Goal: Use online tool/utility: Utilize a website feature to perform a specific function

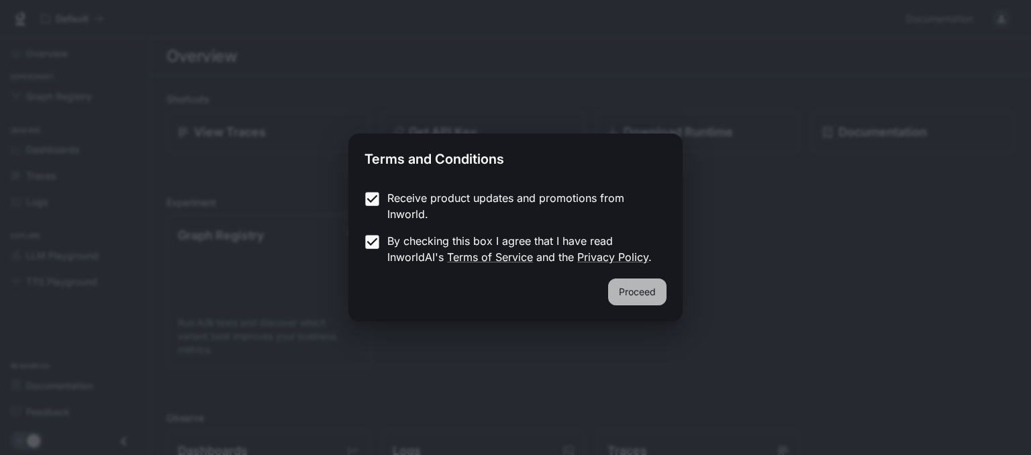
click at [630, 289] on button "Proceed" at bounding box center [637, 292] width 58 height 27
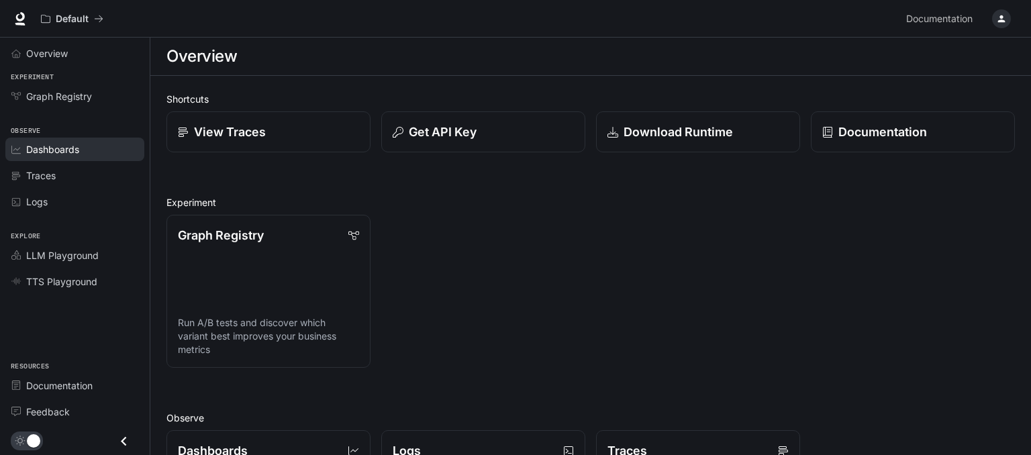
click at [57, 143] on span "Dashboards" at bounding box center [52, 149] width 53 height 14
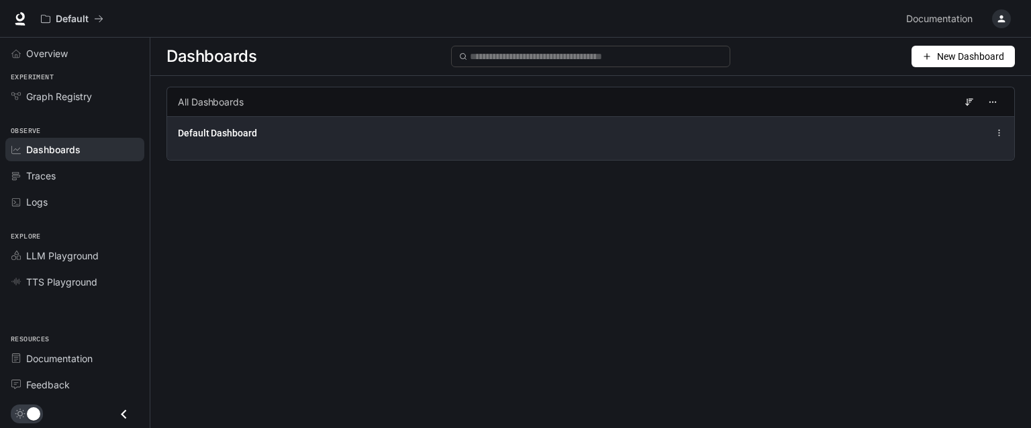
click at [1001, 136] on icon at bounding box center [999, 132] width 9 height 9
click at [1000, 134] on icon at bounding box center [999, 132] width 9 height 9
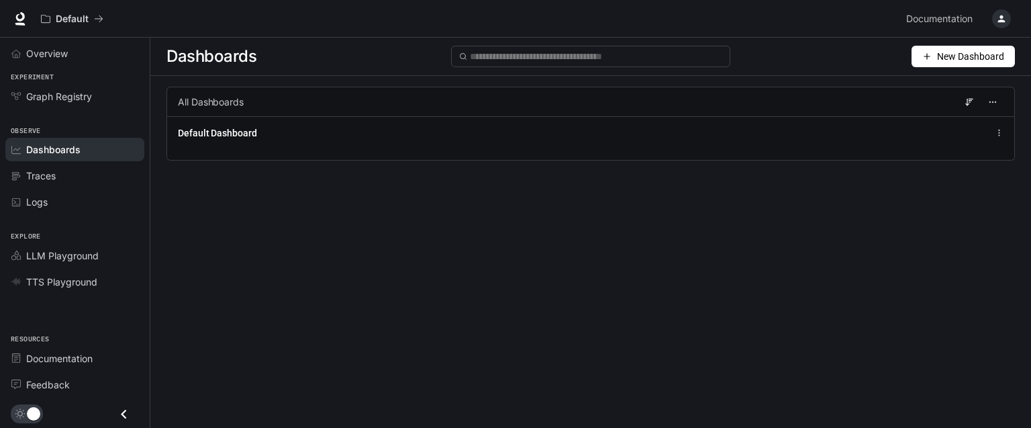
click at [287, 103] on div "All Dashboards" at bounding box center [590, 102] width 848 height 30
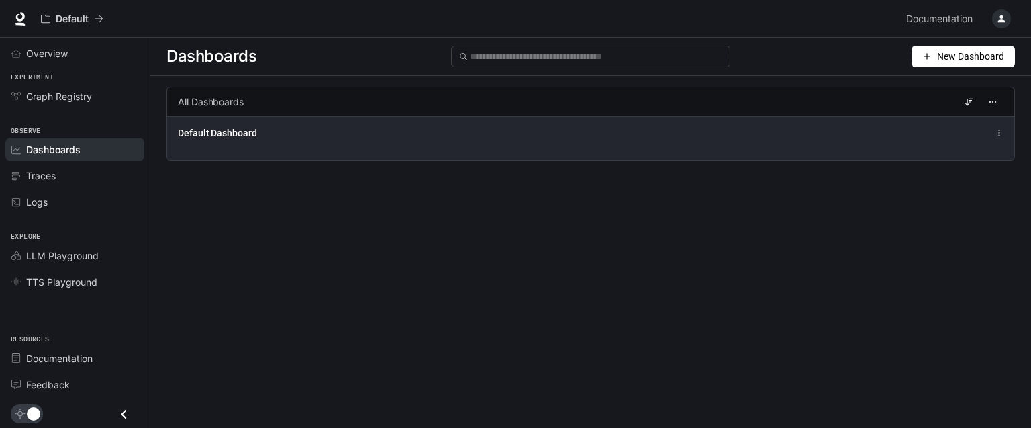
click at [227, 136] on span "Default Dashboard" at bounding box center [217, 132] width 79 height 13
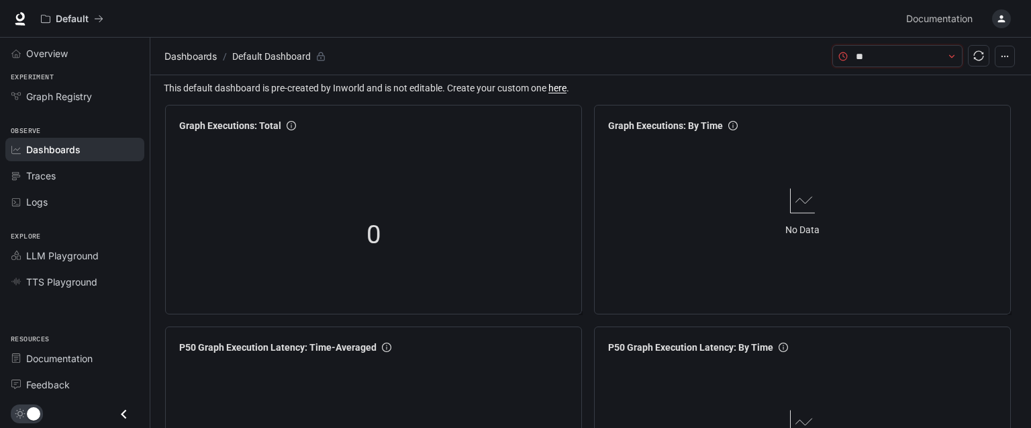
type input "*"
drag, startPoint x: 909, startPoint y: 56, endPoint x: 808, endPoint y: 48, distance: 101.6
click at [856, 49] on input "*********" at bounding box center [897, 56] width 83 height 15
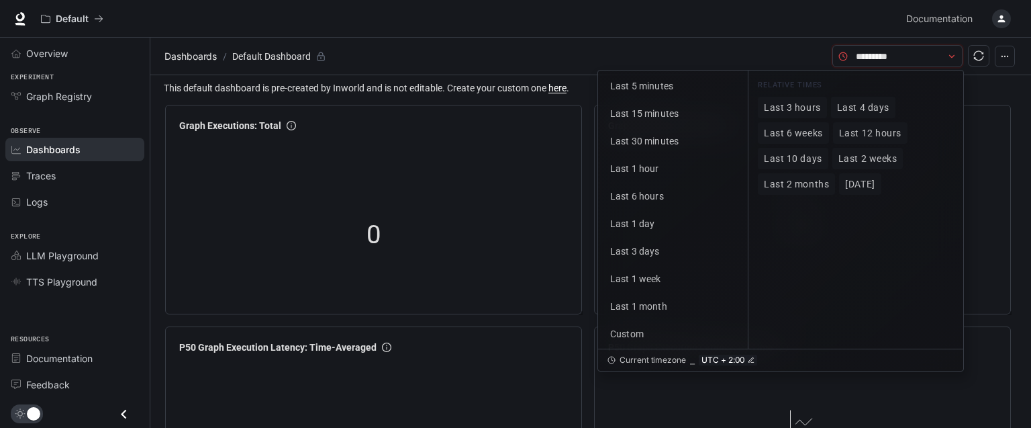
type input "*"
click at [52, 174] on span "Traces" at bounding box center [41, 175] width 30 height 14
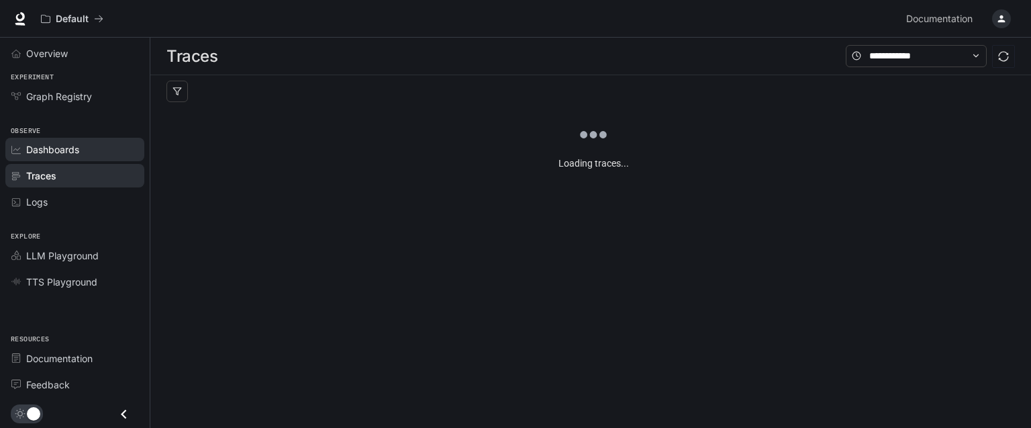
click at [49, 149] on span "Dashboards" at bounding box center [52, 149] width 53 height 14
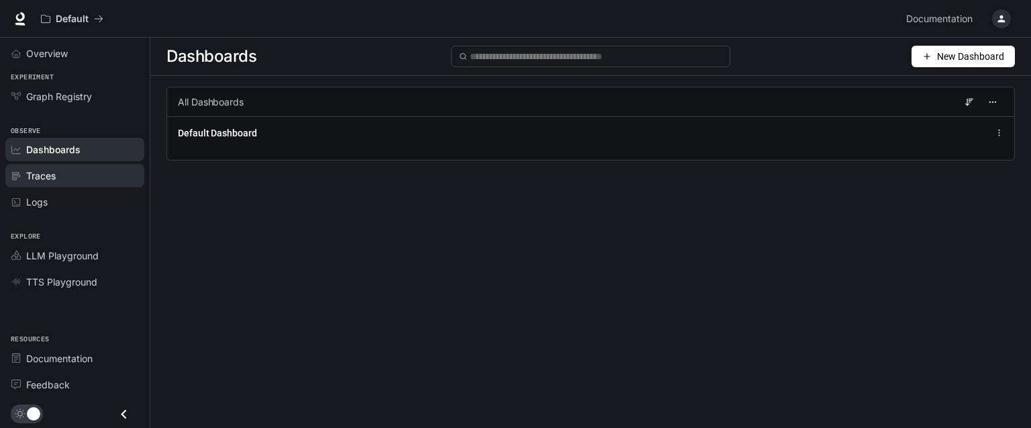
click at [50, 181] on span "Traces" at bounding box center [41, 175] width 30 height 14
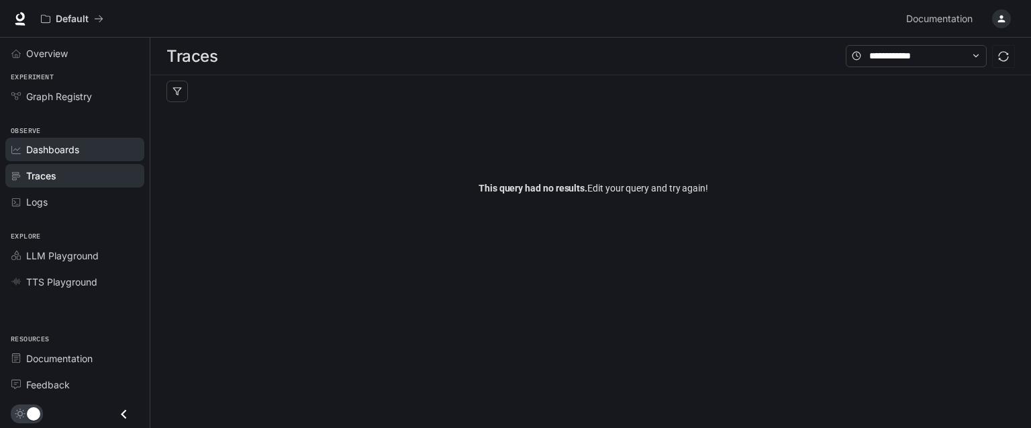
click at [52, 146] on span "Dashboards" at bounding box center [52, 149] width 53 height 14
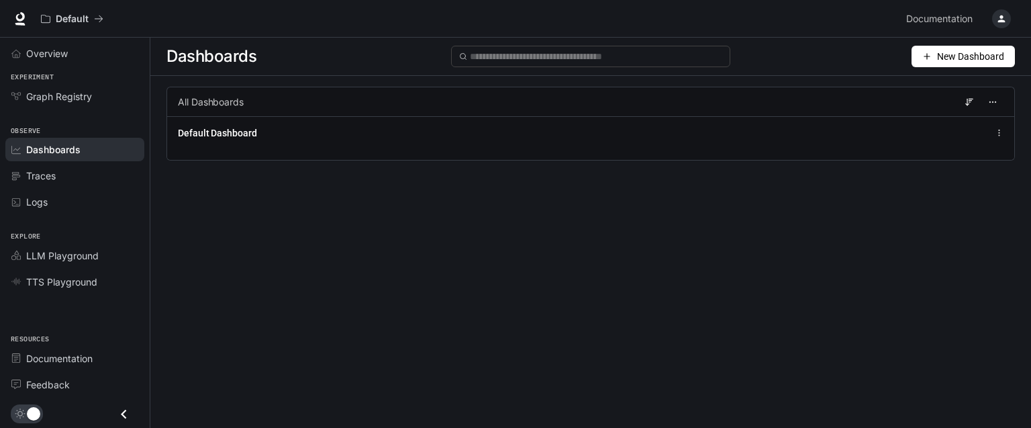
click at [238, 57] on span "Dashboards" at bounding box center [211, 56] width 90 height 27
click at [321, 326] on div "Dashboards New Dashboard All Dashboards Default Dashboard" at bounding box center [590, 209] width 881 height 342
click at [1003, 17] on icon "button" at bounding box center [1001, 18] width 7 height 7
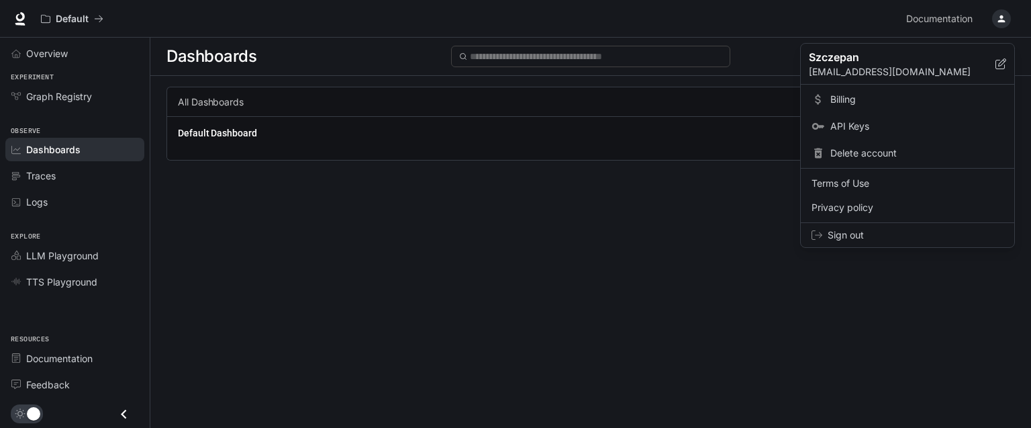
click at [1003, 17] on div at bounding box center [515, 214] width 1031 height 428
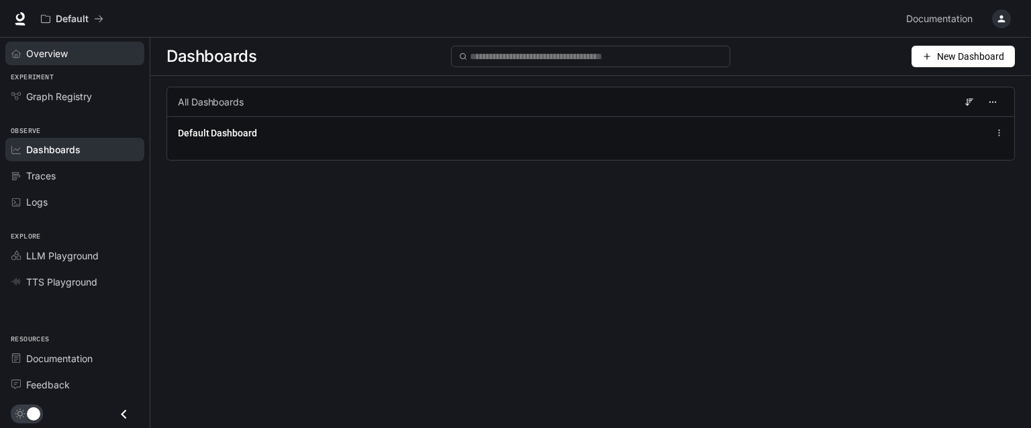
click at [50, 57] on span "Overview" at bounding box center [47, 53] width 42 height 14
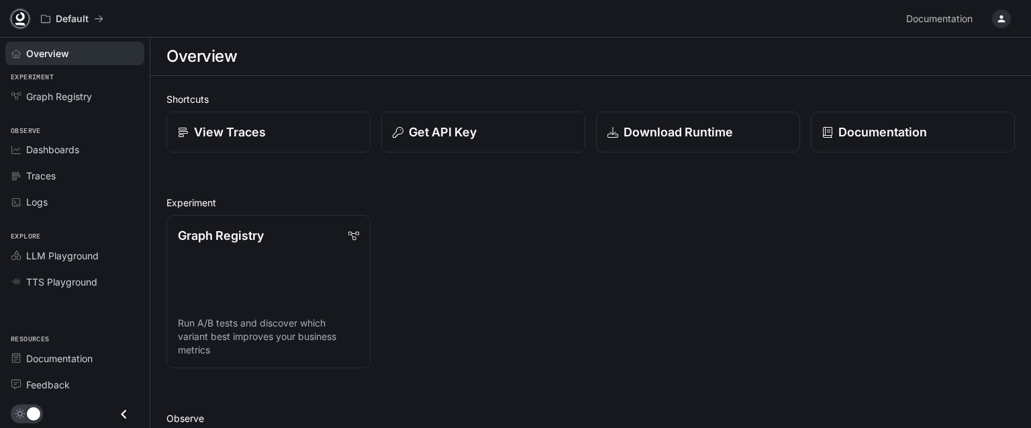
click at [19, 17] on icon at bounding box center [19, 18] width 13 height 13
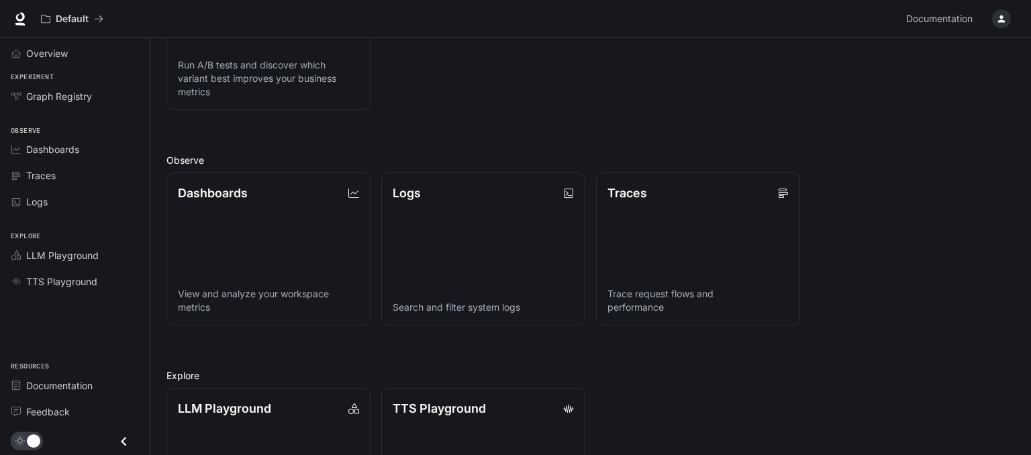
scroll to position [258, 0]
click at [232, 237] on link "Dashboards View and analyze your workspace metrics" at bounding box center [268, 248] width 206 height 154
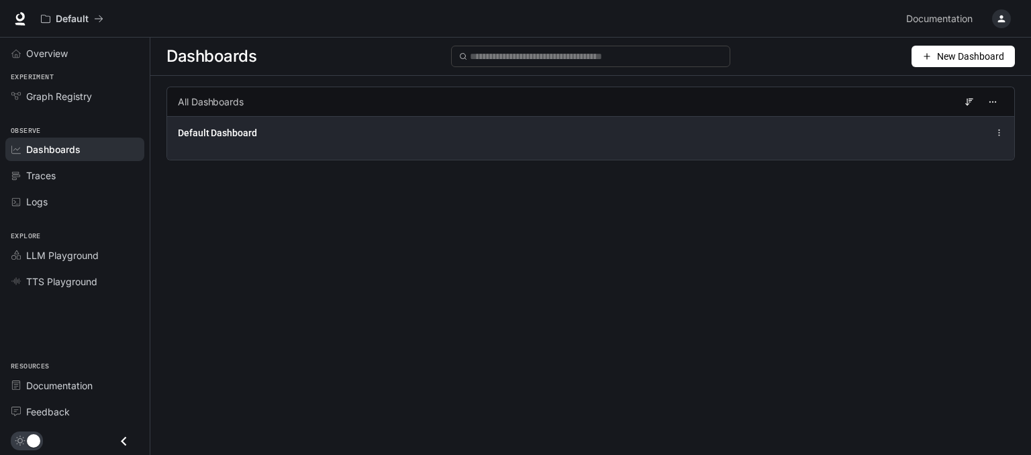
click at [232, 128] on span "Default Dashboard" at bounding box center [217, 132] width 79 height 13
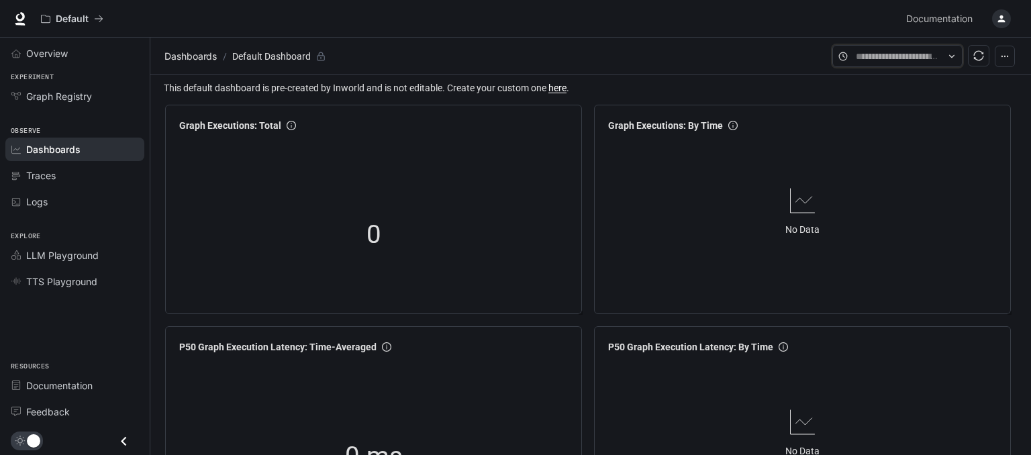
click at [930, 57] on input "text" at bounding box center [897, 56] width 83 height 15
type input "*"
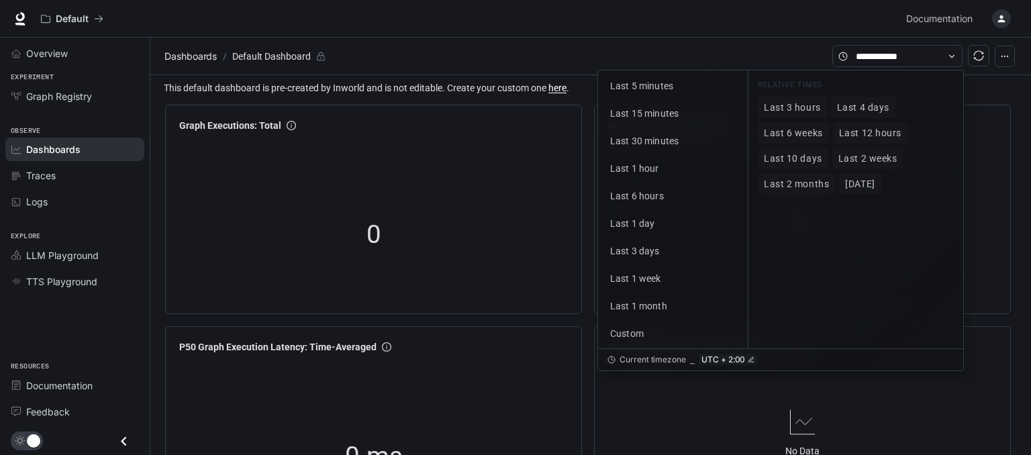
click at [761, 28] on div "Default" at bounding box center [468, 18] width 866 height 27
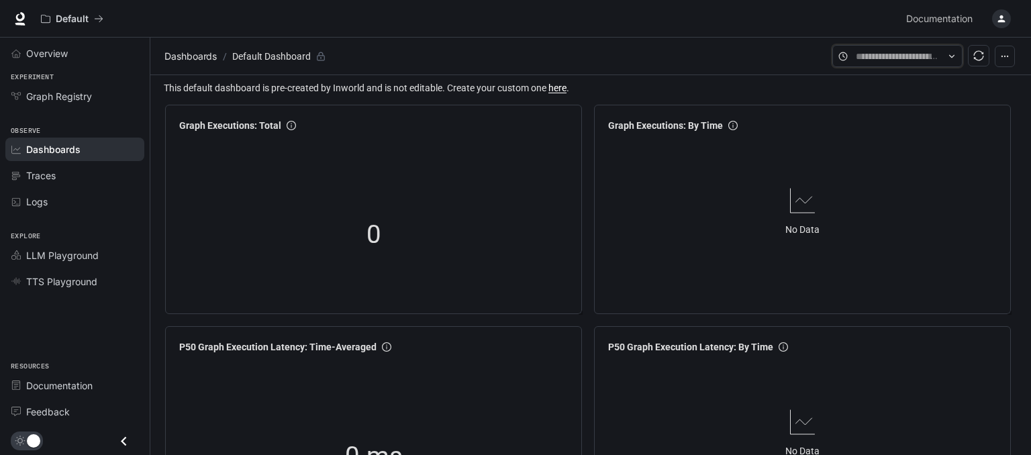
click at [880, 58] on input "text" at bounding box center [897, 56] width 83 height 15
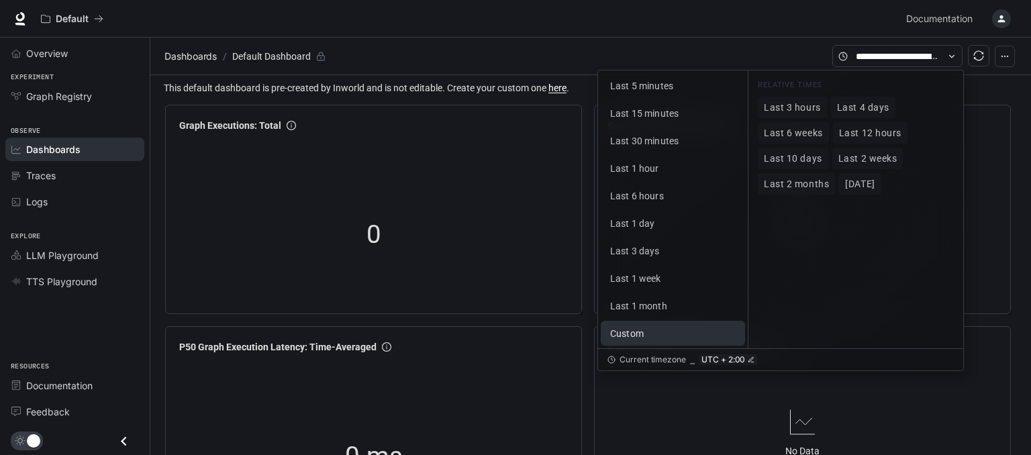
click at [622, 334] on span "Custom" at bounding box center [627, 333] width 34 height 11
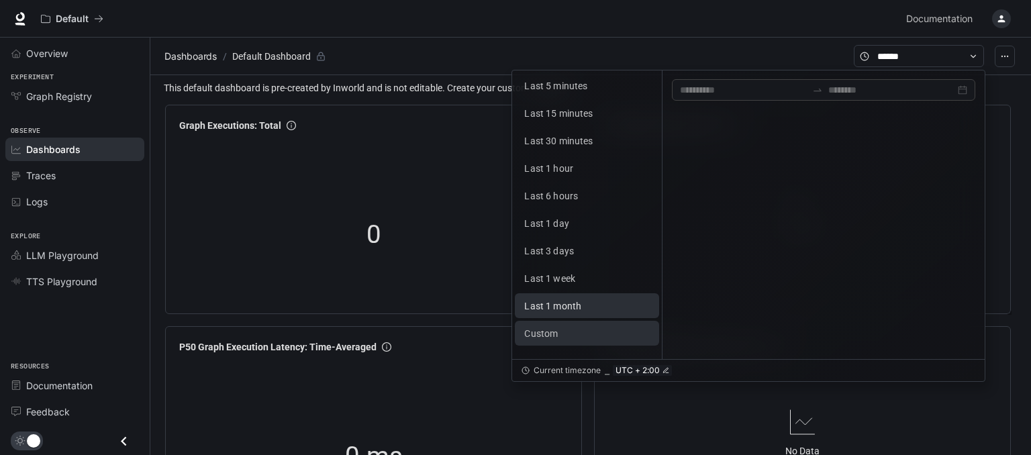
click at [560, 307] on span "Last 1 month" at bounding box center [552, 306] width 57 height 11
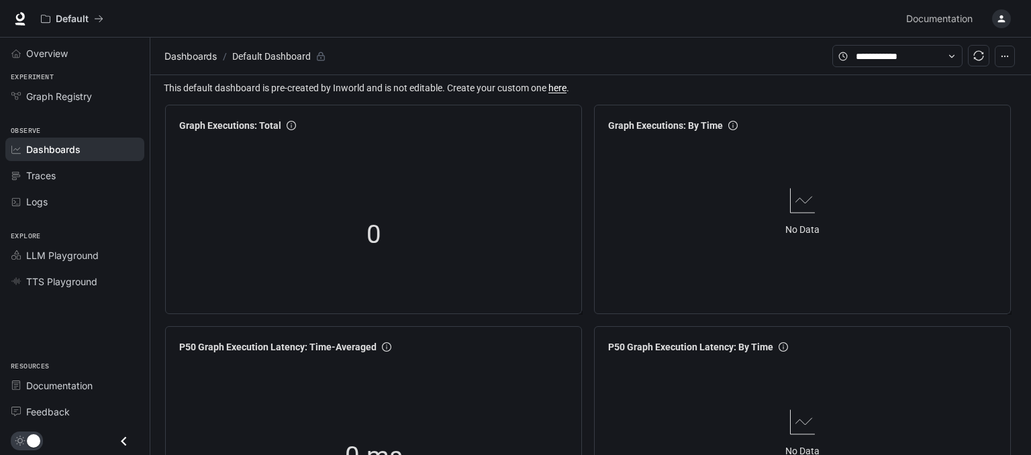
click at [1005, 58] on icon "button" at bounding box center [1004, 56] width 9 height 9
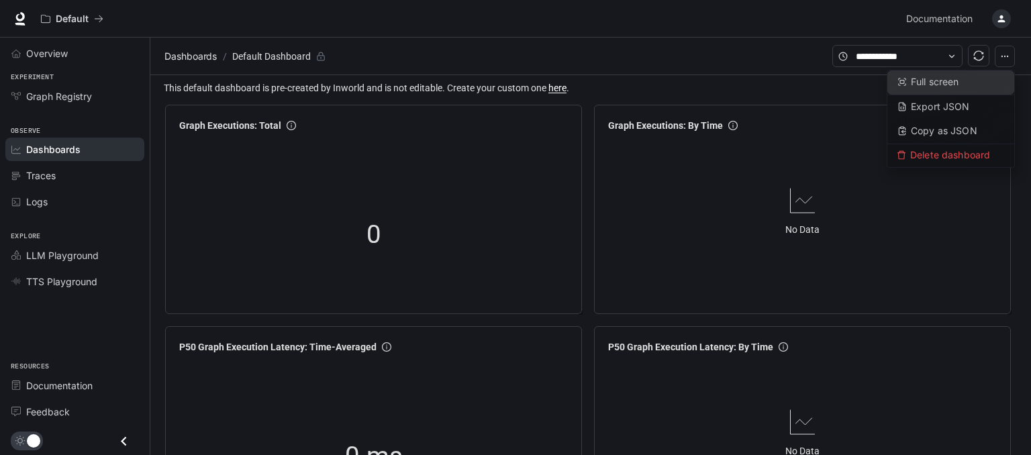
click at [940, 83] on span "Full screen" at bounding box center [935, 81] width 48 height 11
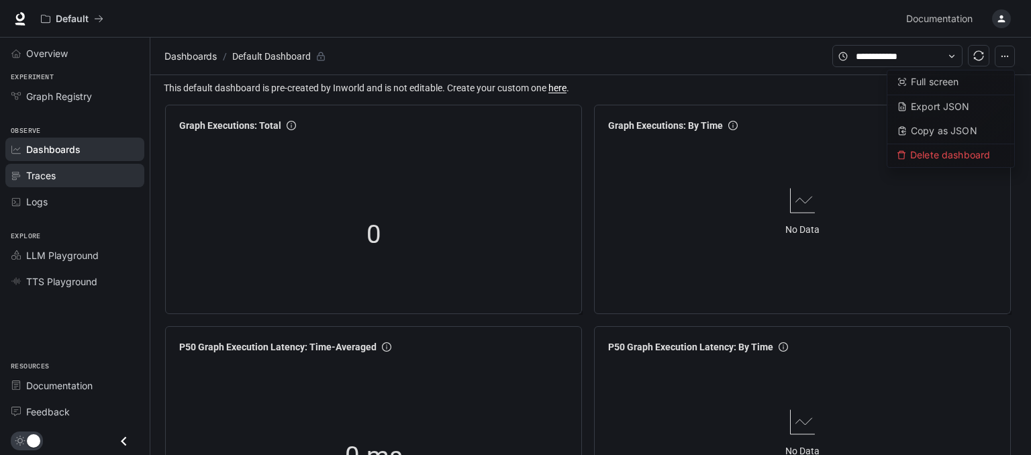
click at [57, 171] on div "Traces" at bounding box center [82, 175] width 112 height 14
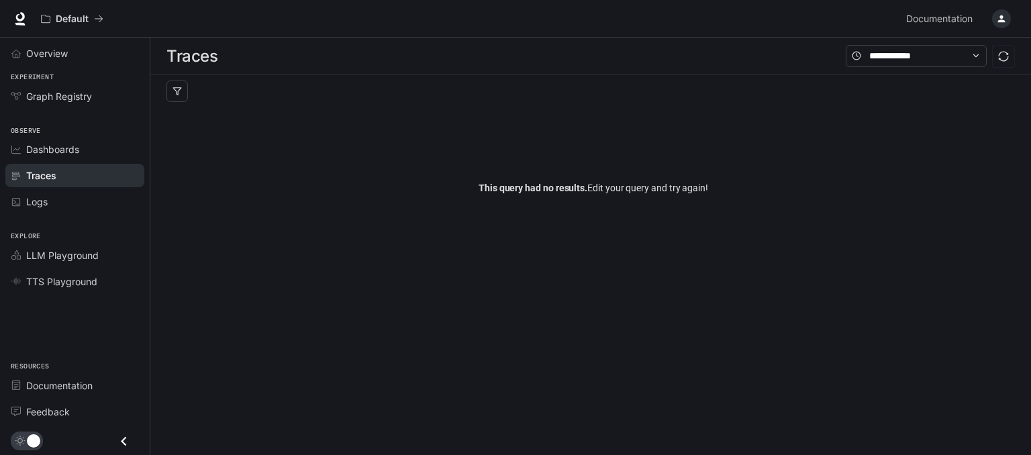
click at [126, 438] on icon "Close drawer" at bounding box center [123, 440] width 5 height 9
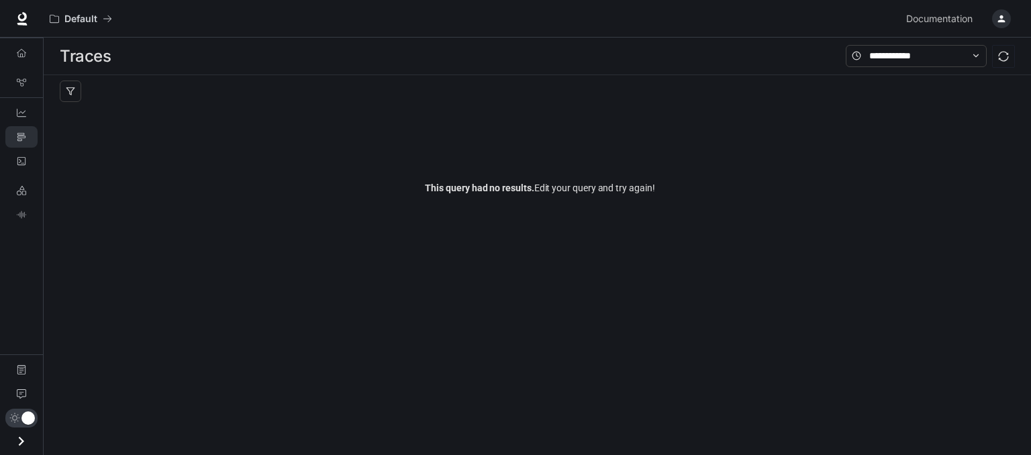
click at [17, 438] on icon "Open drawer" at bounding box center [21, 441] width 18 height 18
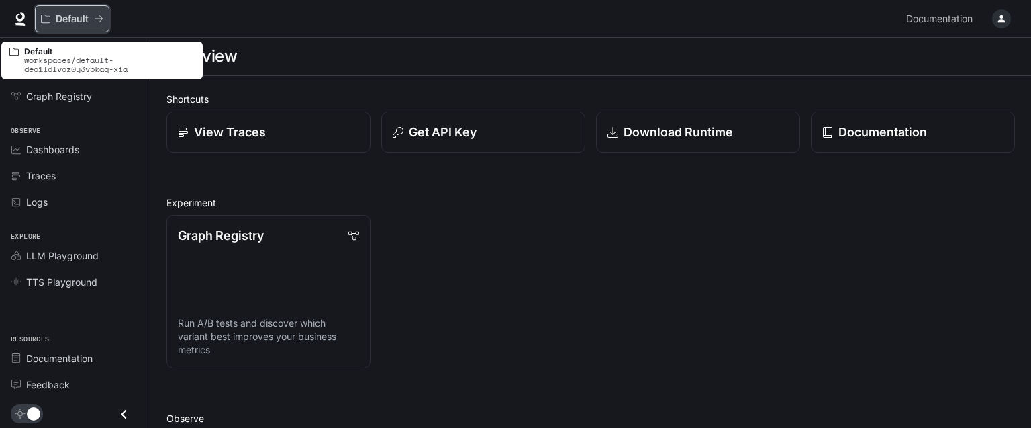
click at [79, 15] on p "Default" at bounding box center [72, 18] width 33 height 11
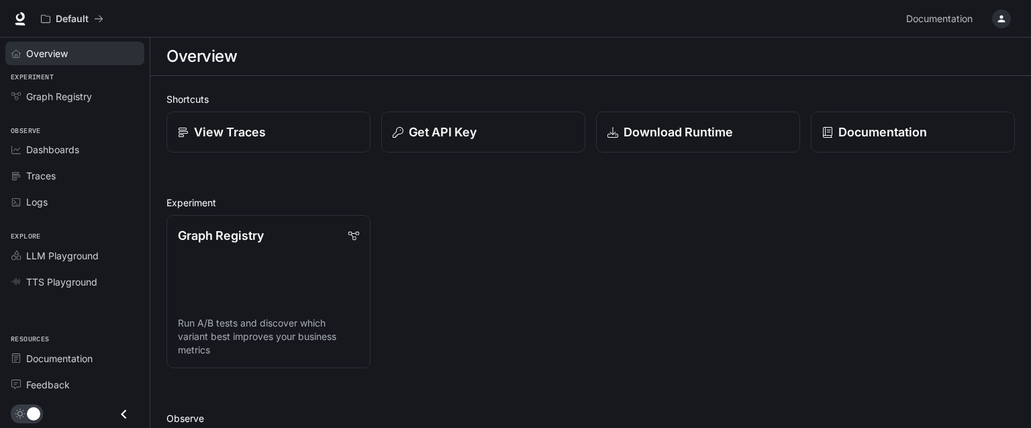
click at [52, 50] on span "Overview" at bounding box center [47, 53] width 42 height 14
click at [40, 149] on span "Dashboards" at bounding box center [52, 149] width 53 height 14
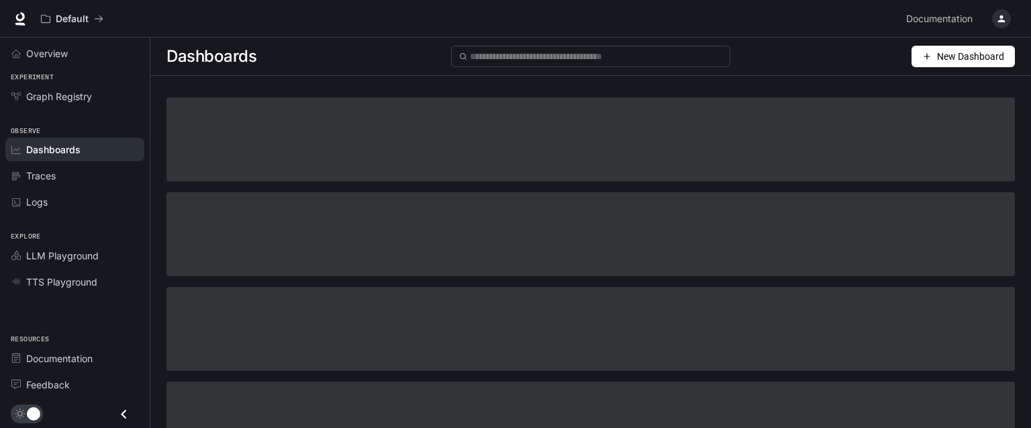
click at [42, 172] on span "Traces" at bounding box center [41, 175] width 30 height 14
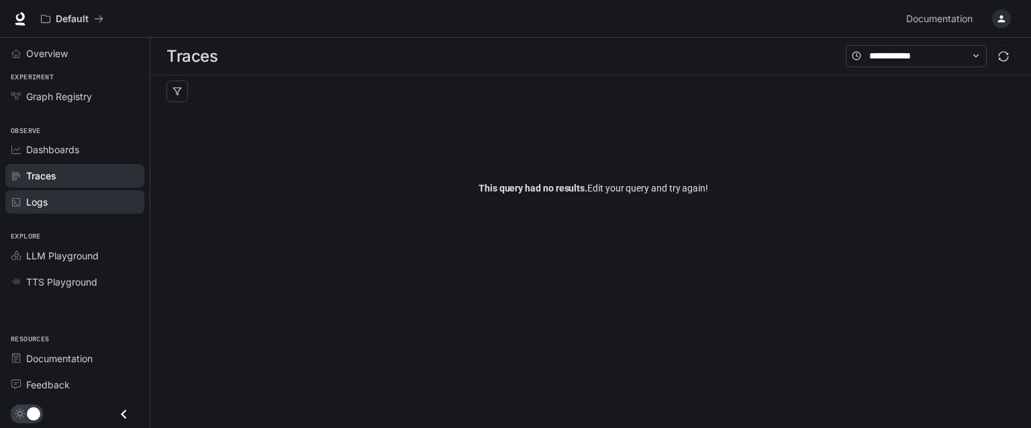
click at [41, 200] on span "Logs" at bounding box center [36, 202] width 21 height 14
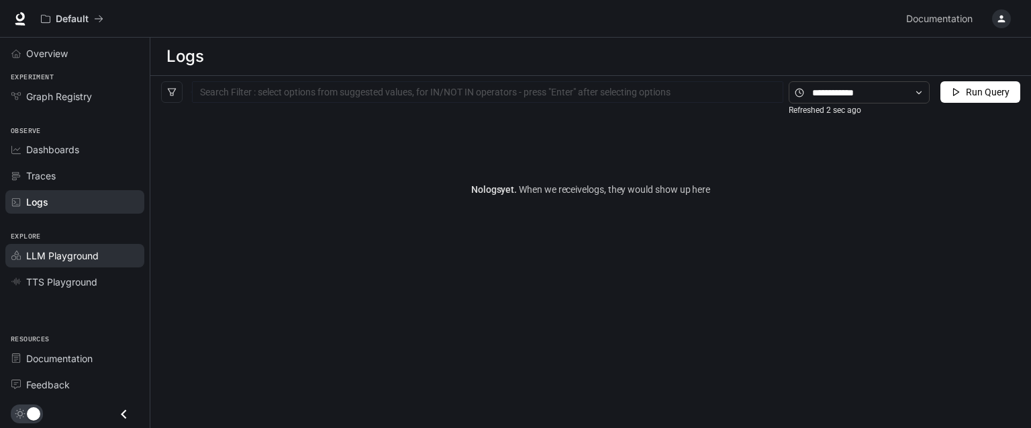
click at [60, 253] on span "LLM Playground" at bounding box center [62, 255] width 72 height 14
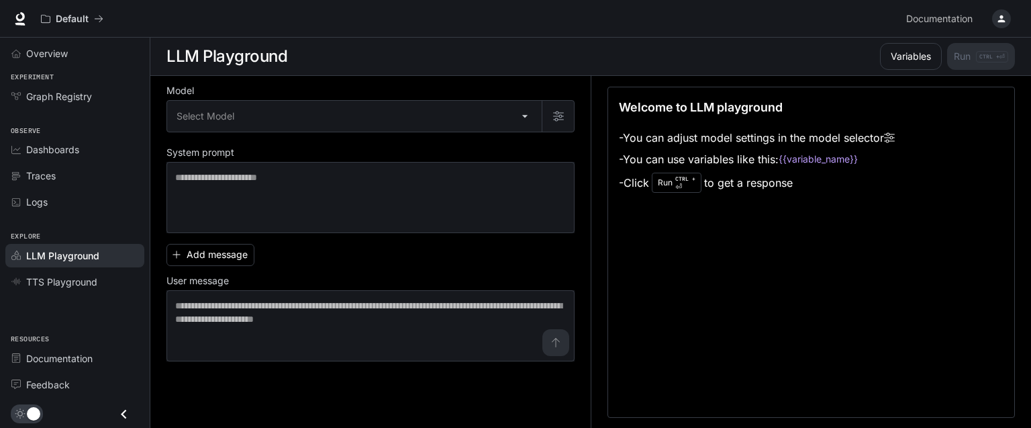
click at [70, 293] on div "Explore LLM Playground TTS Playground" at bounding box center [75, 257] width 150 height 80
click at [72, 289] on link "TTS Playground" at bounding box center [74, 281] width 139 height 23
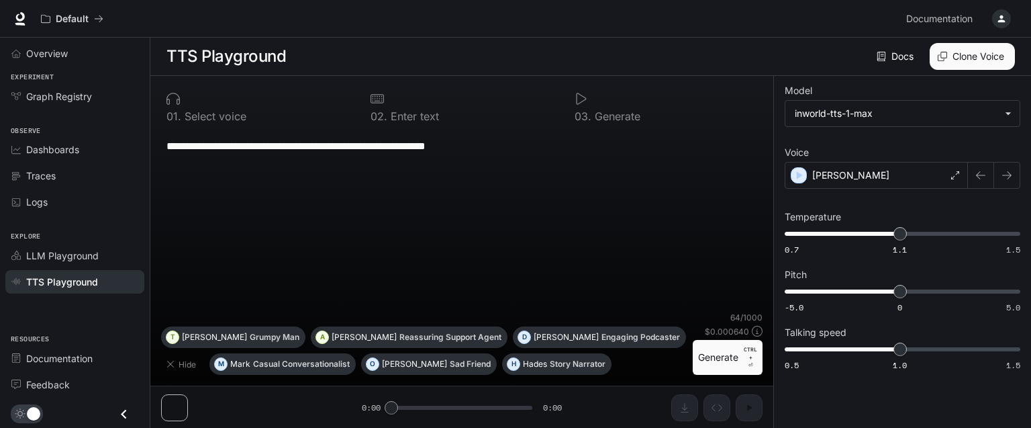
click at [998, 26] on div "button" at bounding box center [1001, 18] width 19 height 19
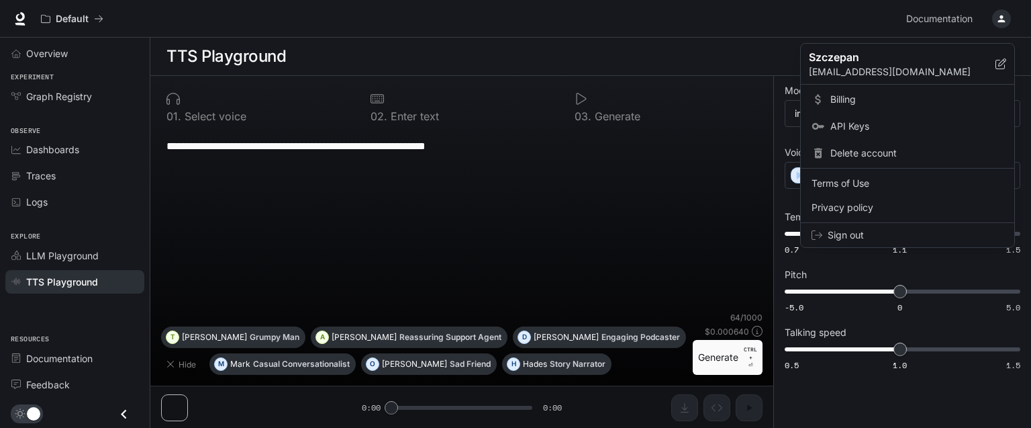
click at [730, 54] on div at bounding box center [515, 214] width 1031 height 428
